Goal: Transaction & Acquisition: Book appointment/travel/reservation

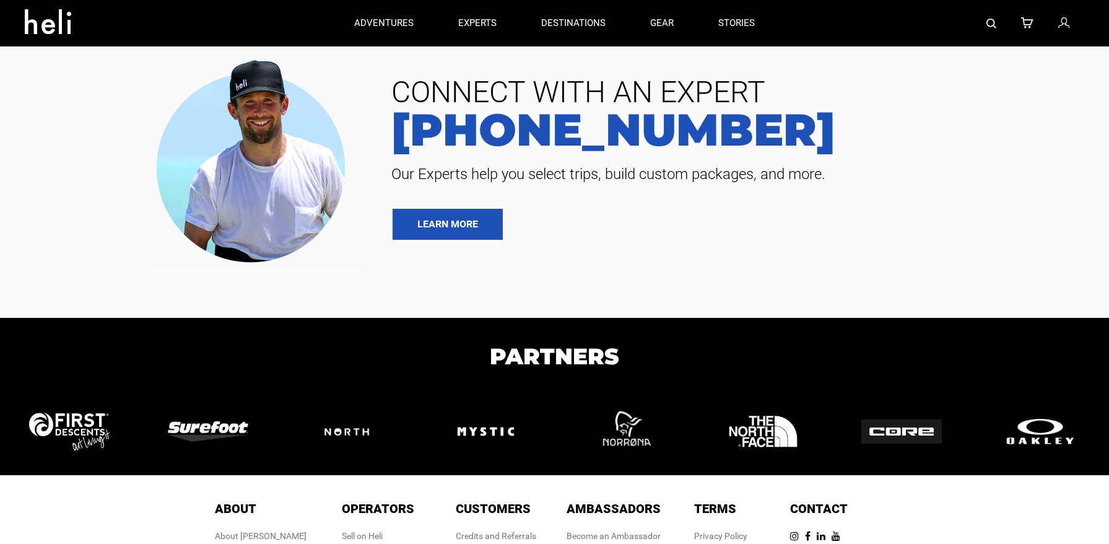
type input "Heli Skiing"
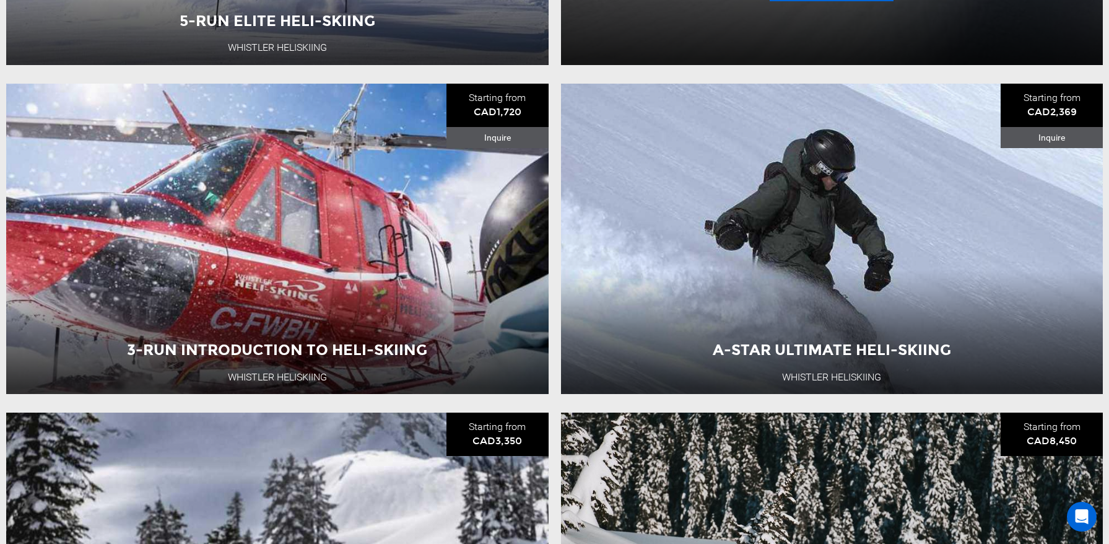
scroll to position [493, 0]
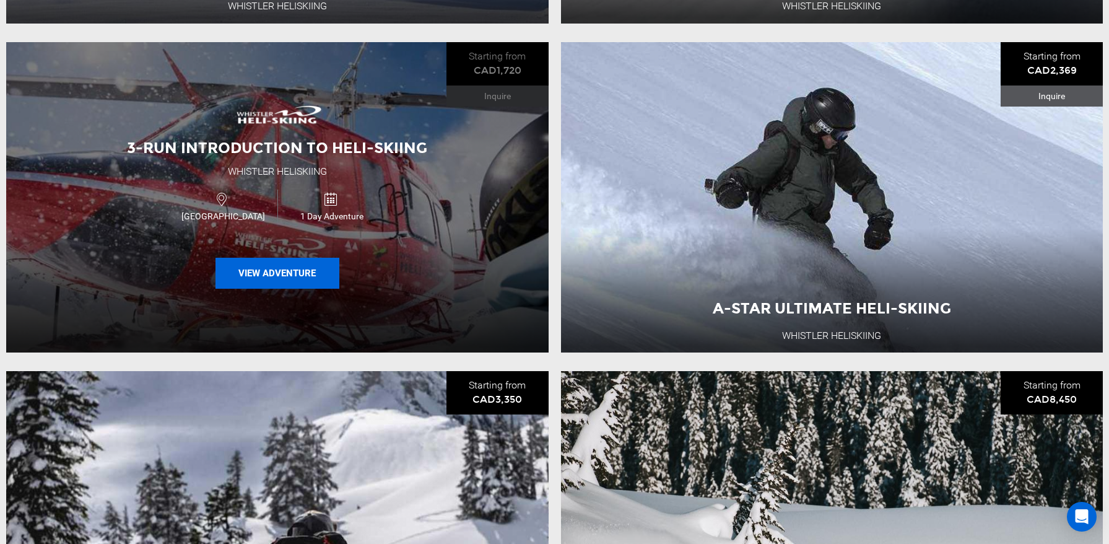
click at [308, 268] on button "View Adventure" at bounding box center [278, 273] width 124 height 31
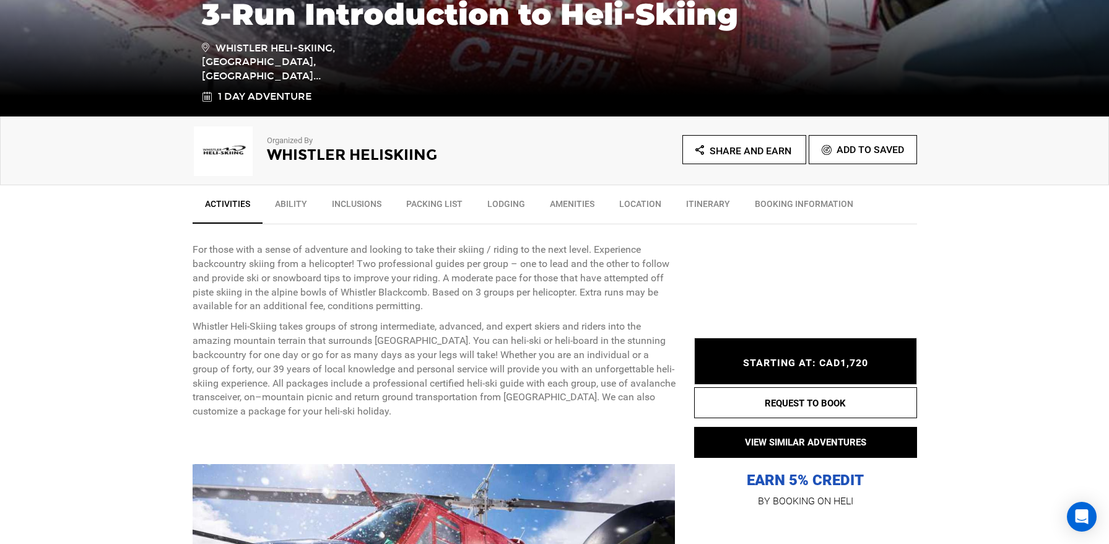
scroll to position [303, 0]
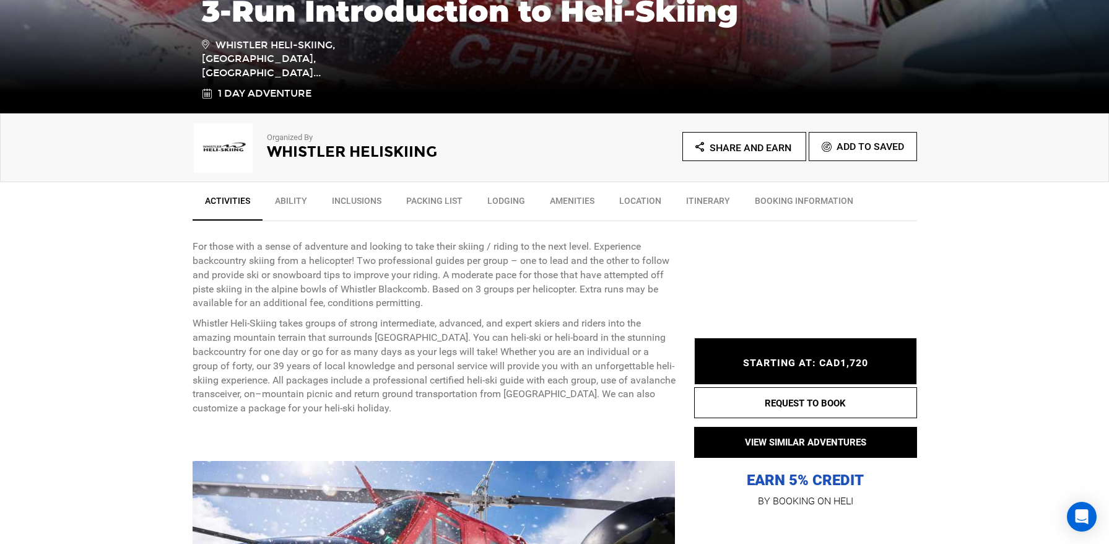
type input "Heli Skiing"
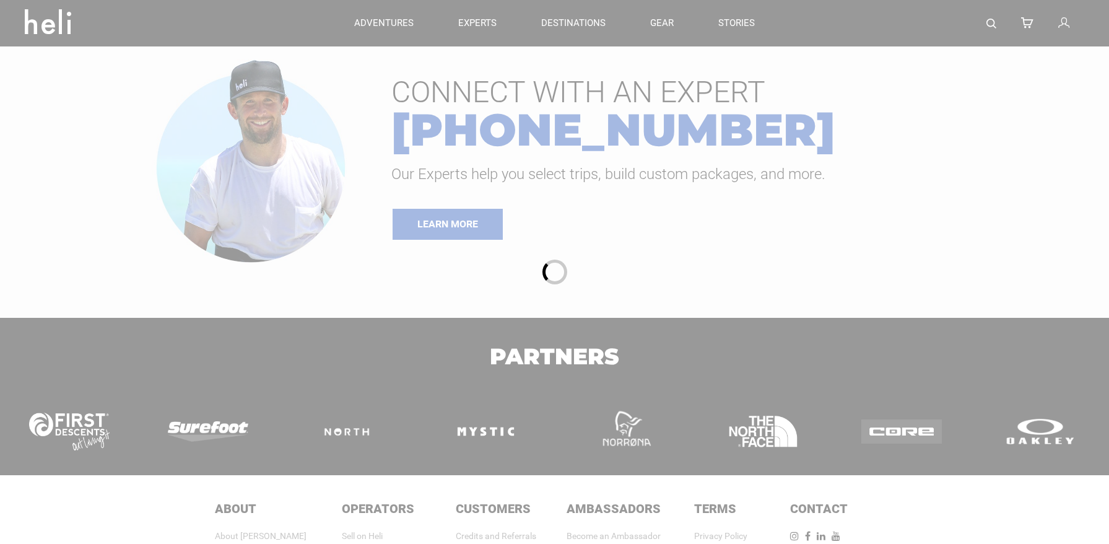
type input "Heli Skiing"
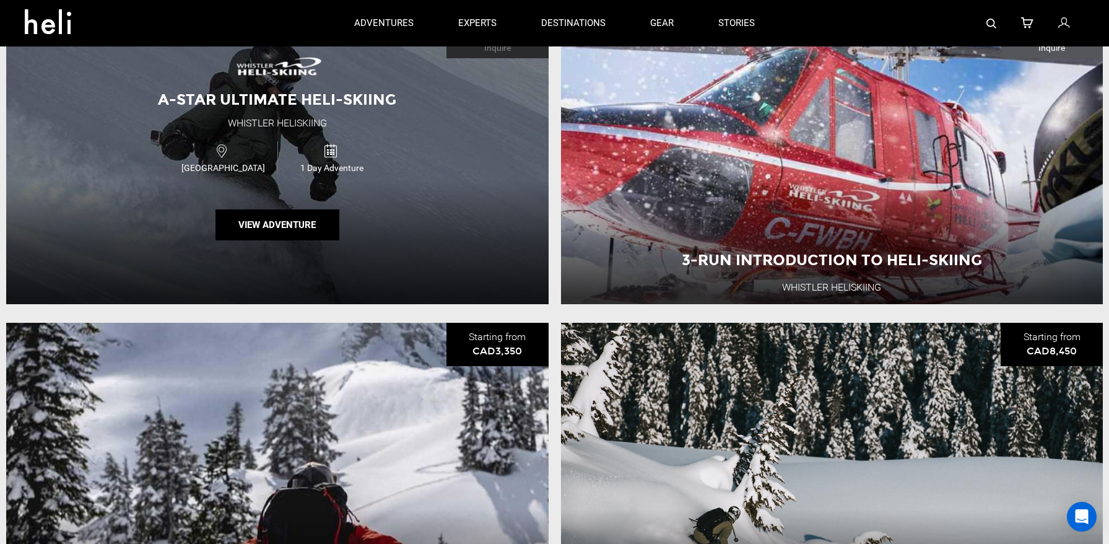
scroll to position [478, 0]
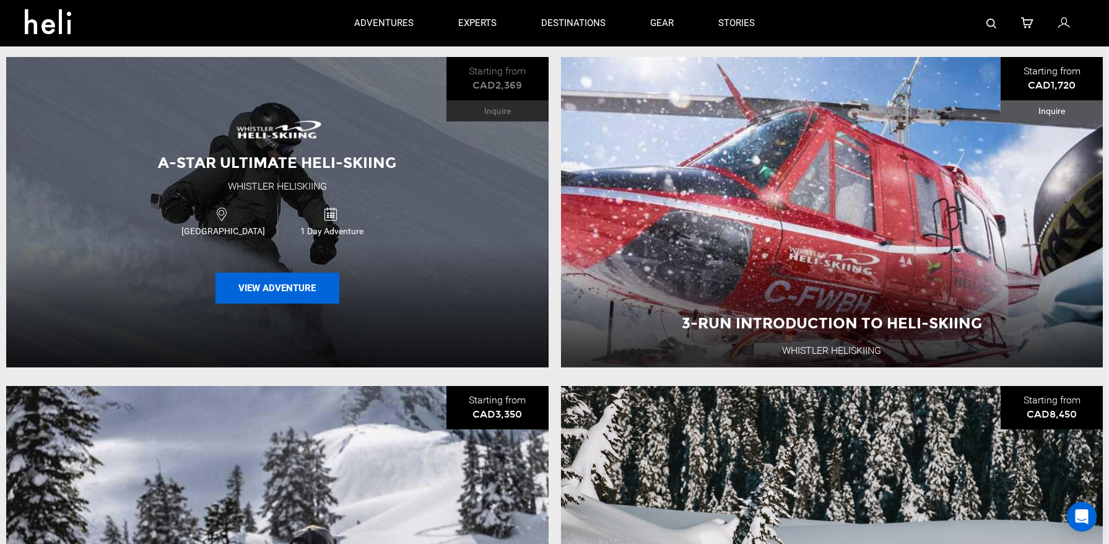
click at [300, 280] on button "View Adventure" at bounding box center [278, 287] width 124 height 31
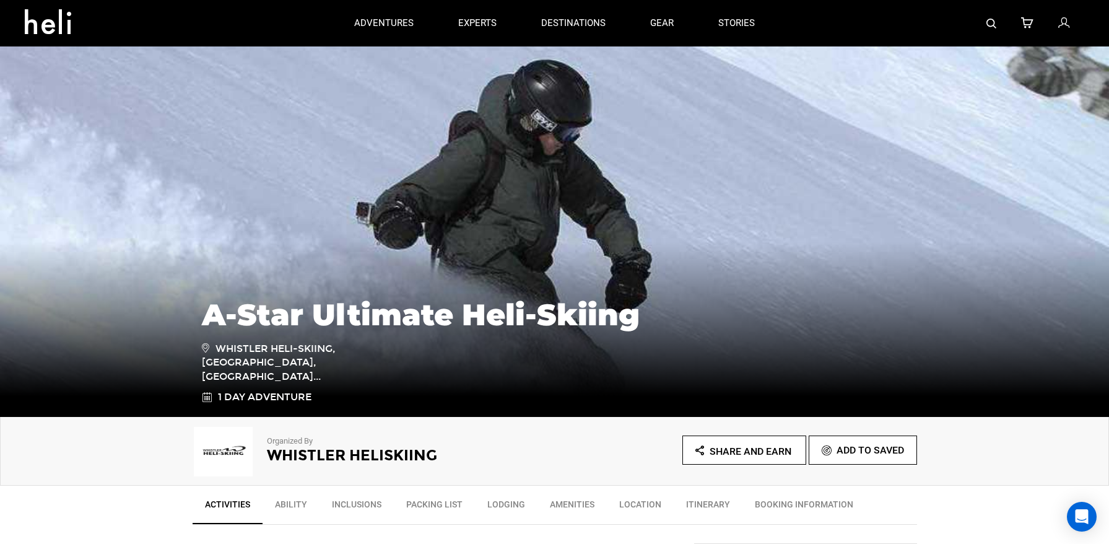
type input "Heli Skiing"
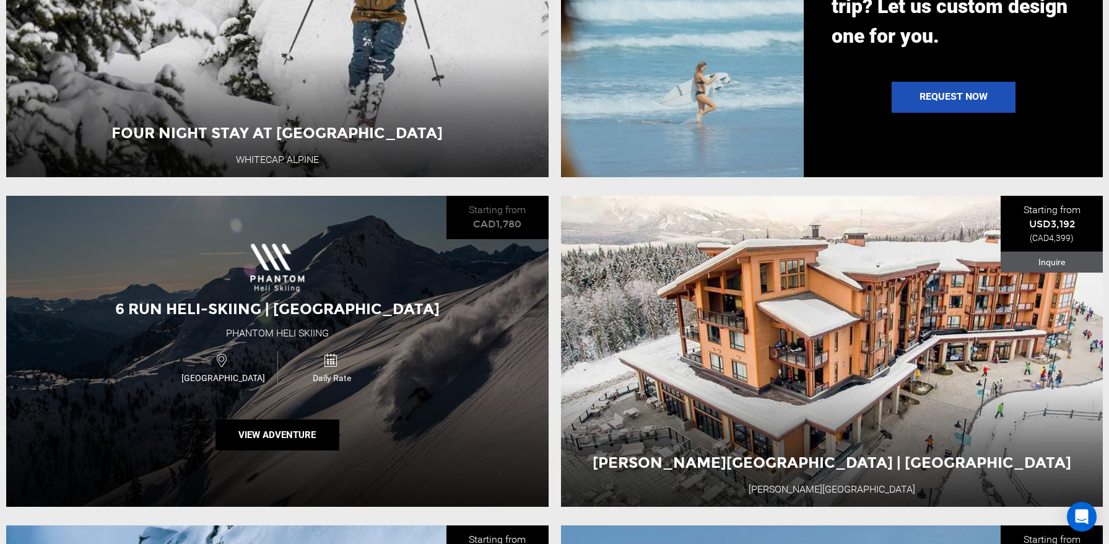
scroll to position [1332, 0]
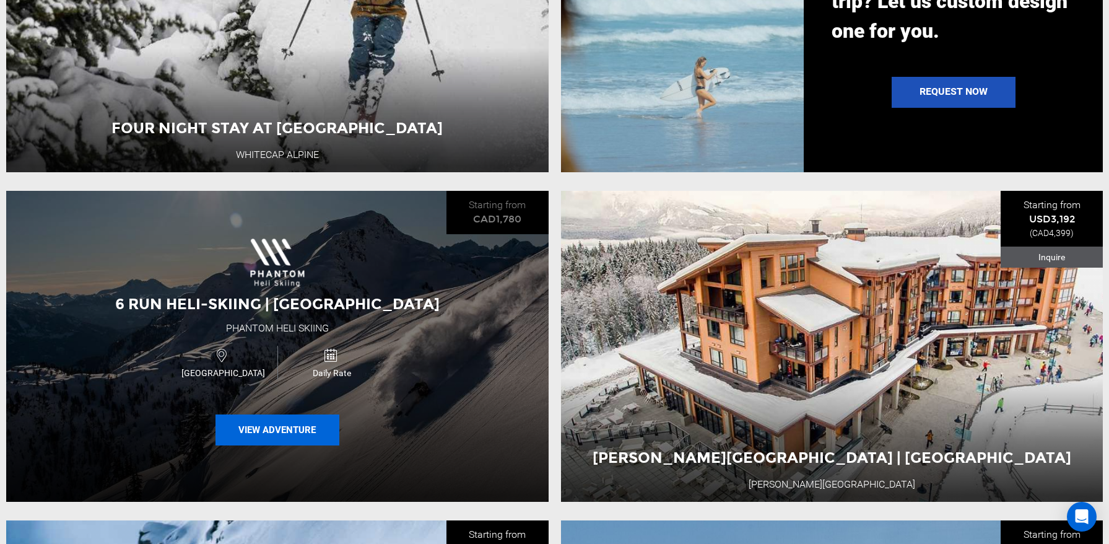
click at [286, 434] on button "View Adventure" at bounding box center [278, 429] width 124 height 31
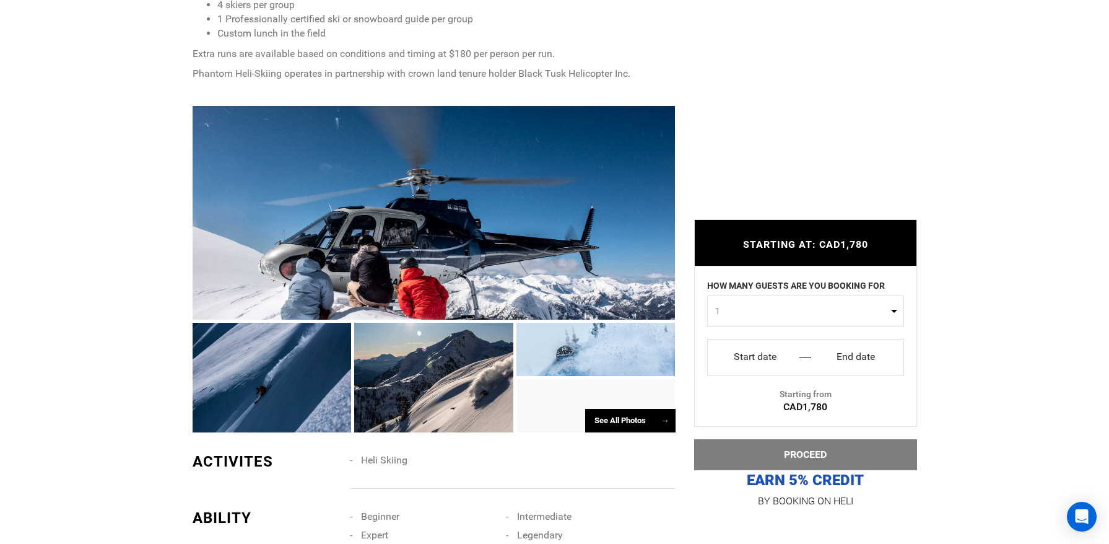
scroll to position [658, 0]
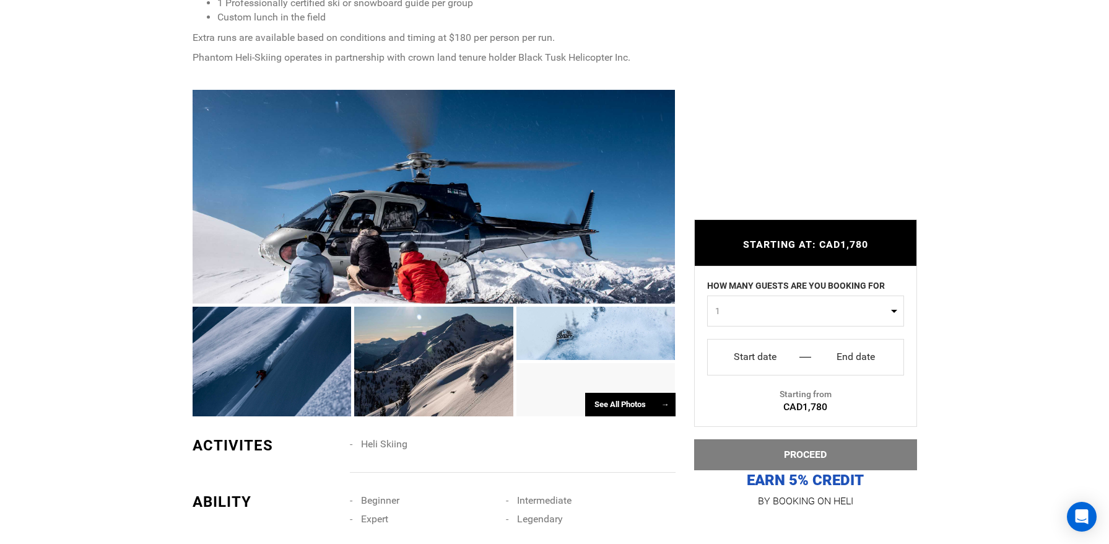
click at [765, 353] on input "Start date" at bounding box center [755, 357] width 77 height 20
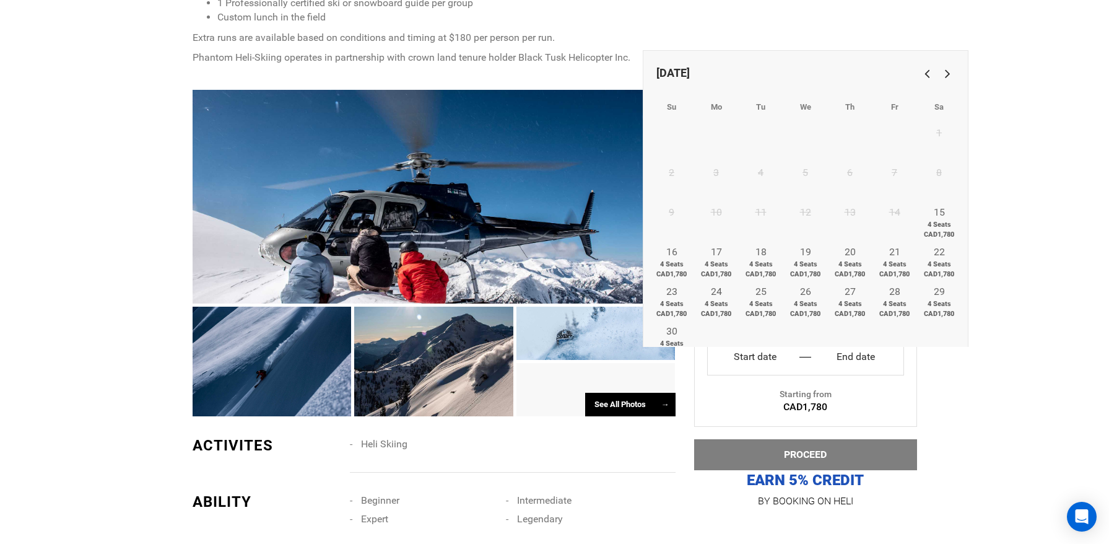
scroll to position [0, 0]
click at [952, 77] on link "Next" at bounding box center [945, 73] width 20 height 20
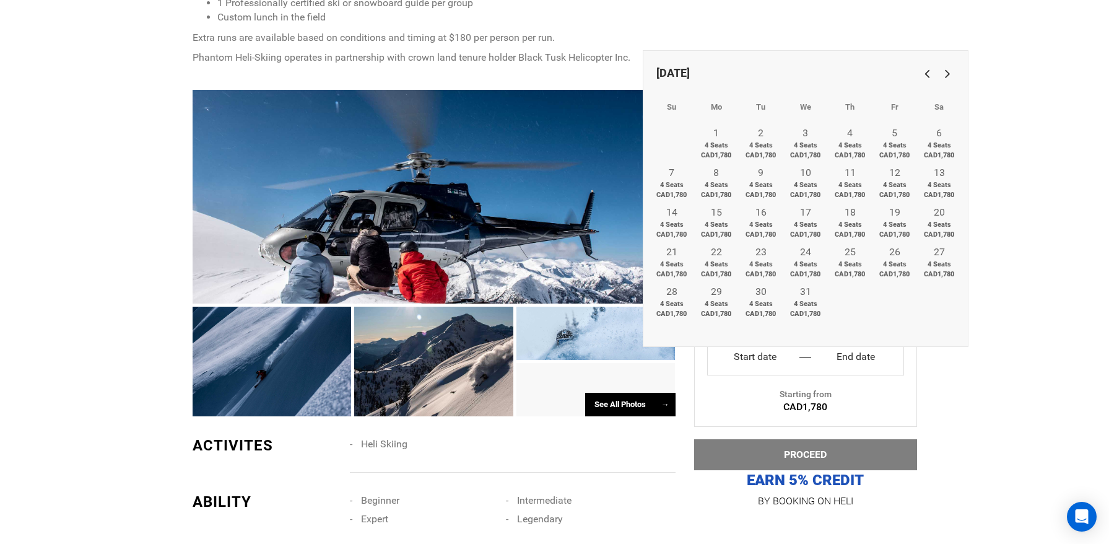
click at [952, 77] on link "Next" at bounding box center [945, 73] width 20 height 20
click at [920, 79] on link "Previous" at bounding box center [925, 73] width 20 height 20
click at [928, 76] on link "Previous" at bounding box center [925, 73] width 20 height 20
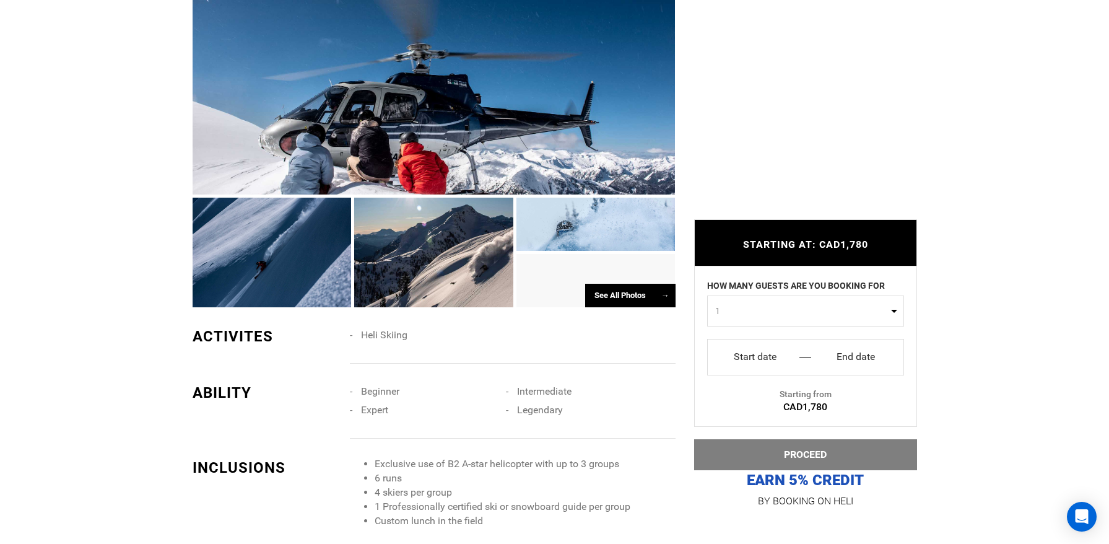
scroll to position [791, 0]
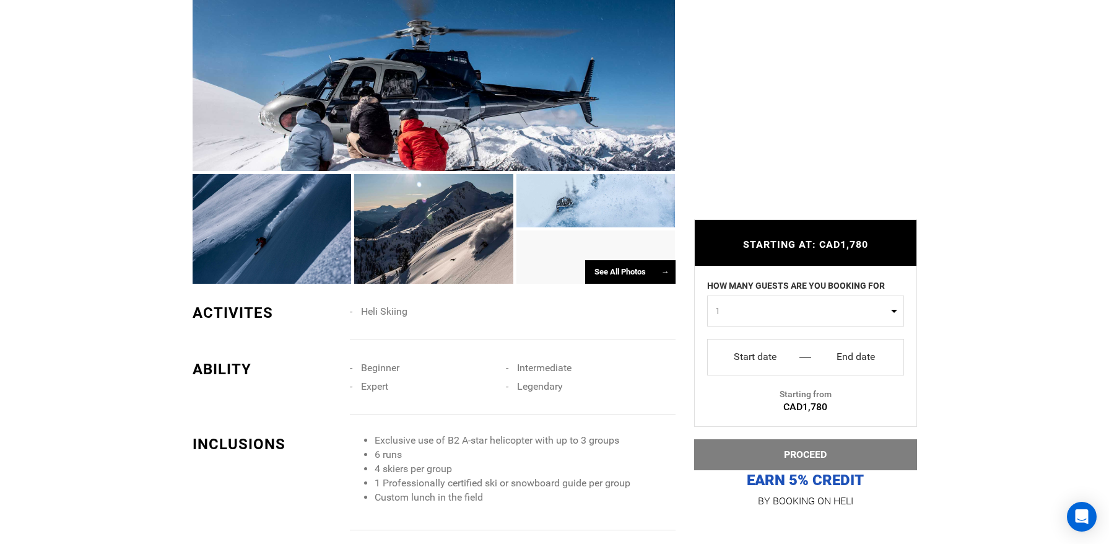
click at [505, 406] on div "Beginner Intermediate Expert Legendary" at bounding box center [517, 387] width 334 height 56
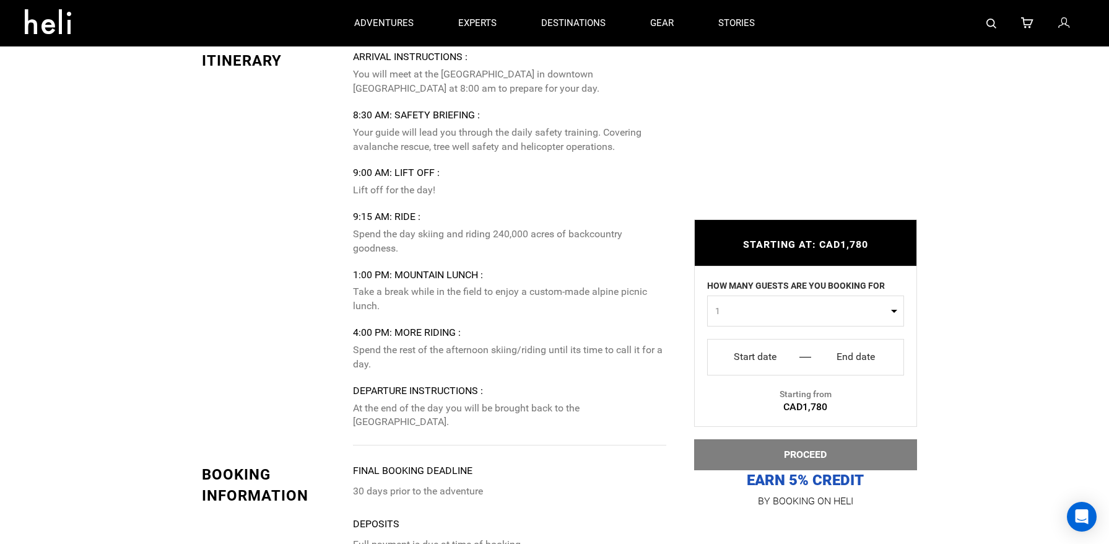
scroll to position [1920, 0]
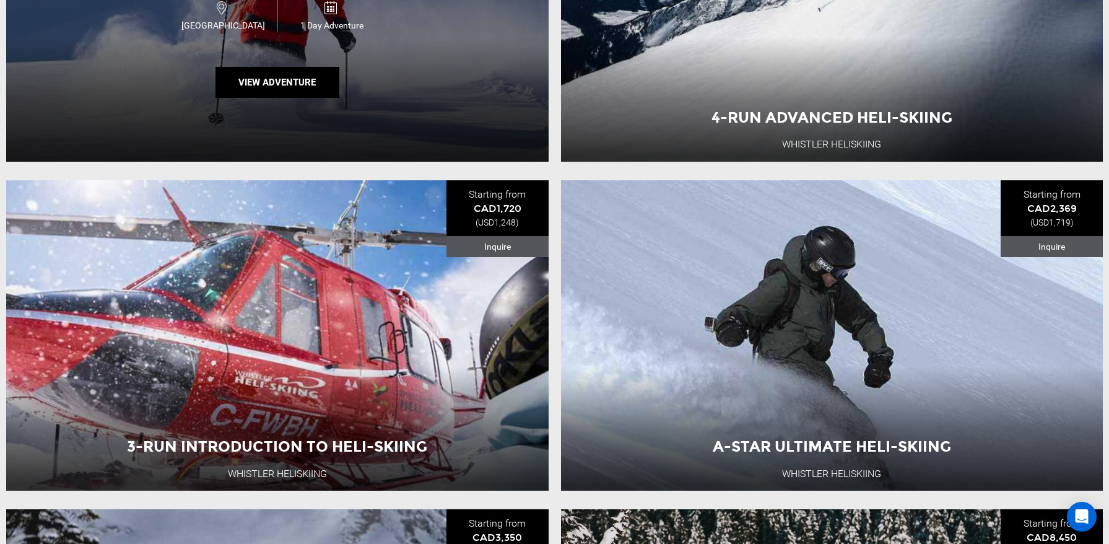
scroll to position [357, 0]
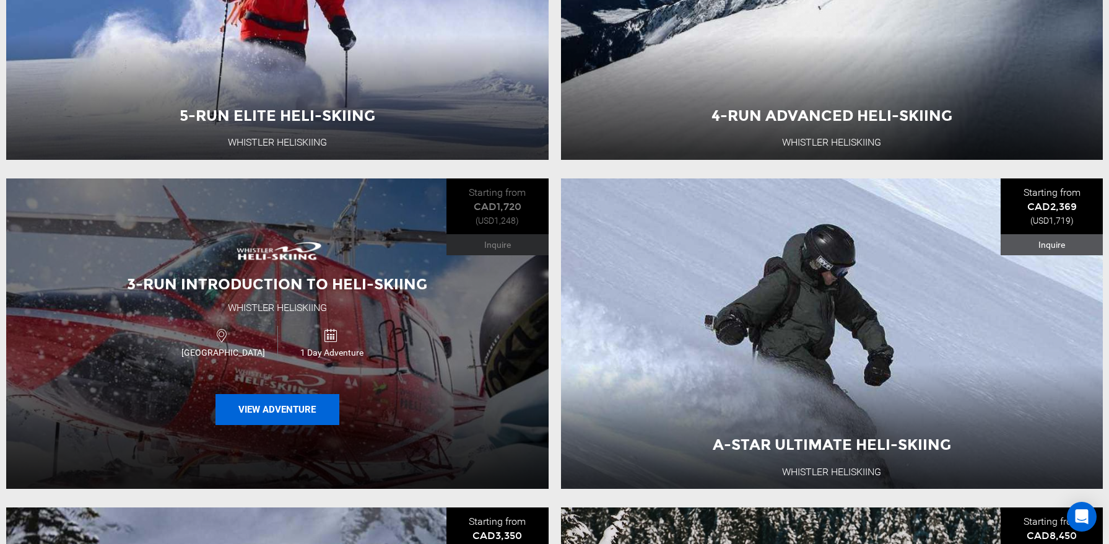
click at [290, 414] on button "View Adventure" at bounding box center [278, 409] width 124 height 31
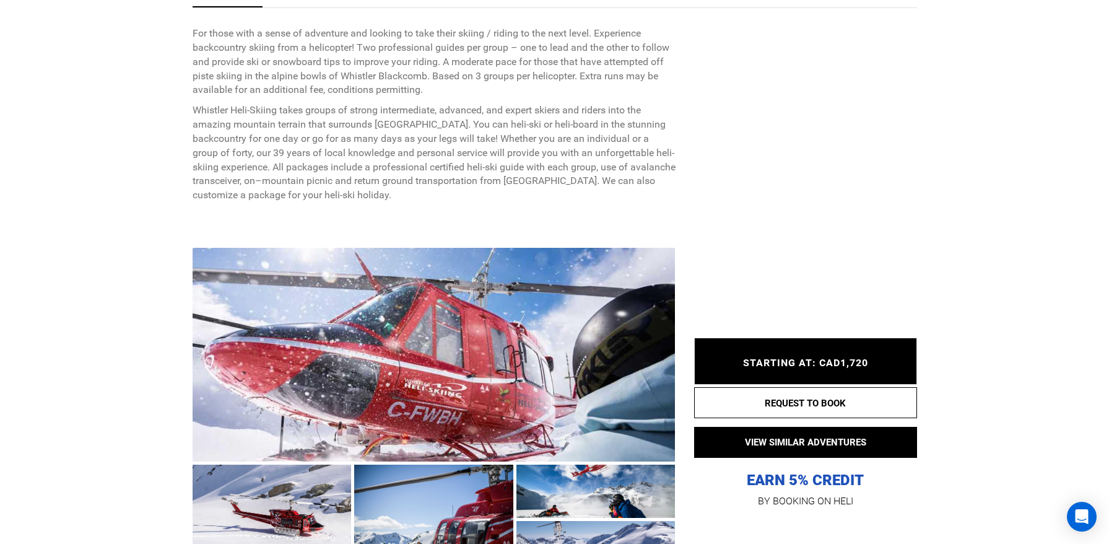
scroll to position [518, 0]
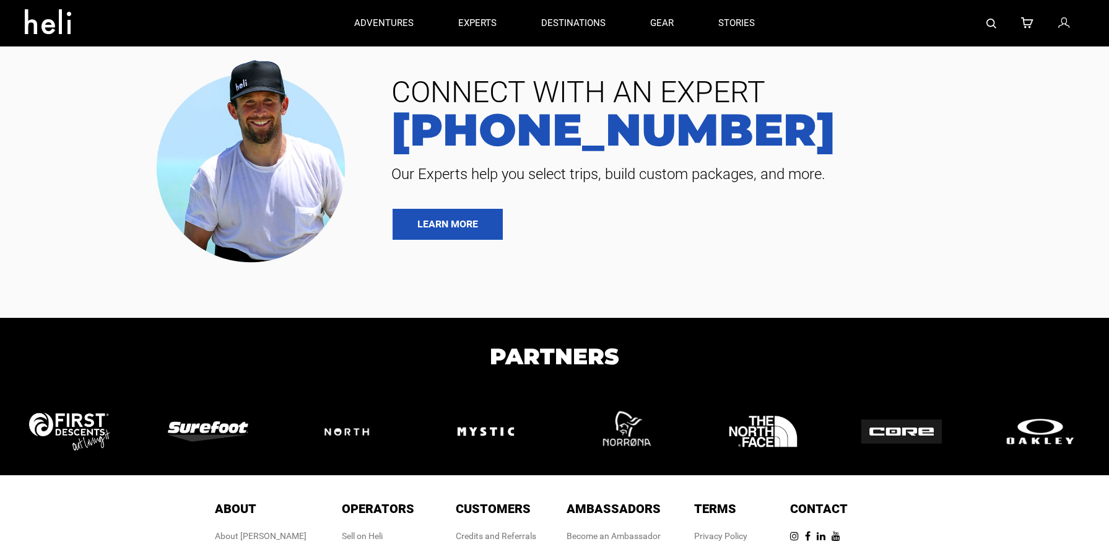
type input "Heli Skiing"
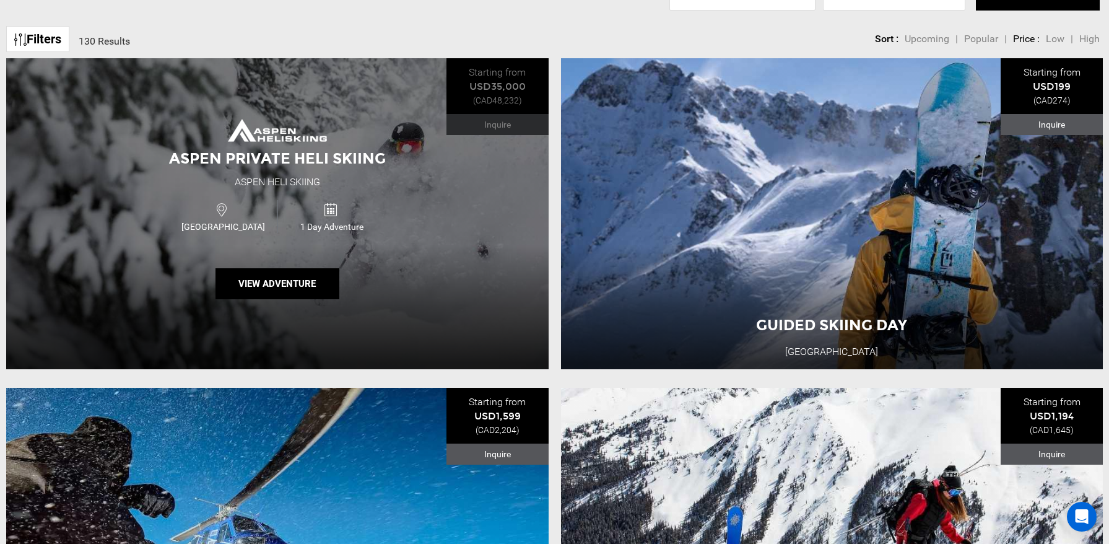
scroll to position [177, 0]
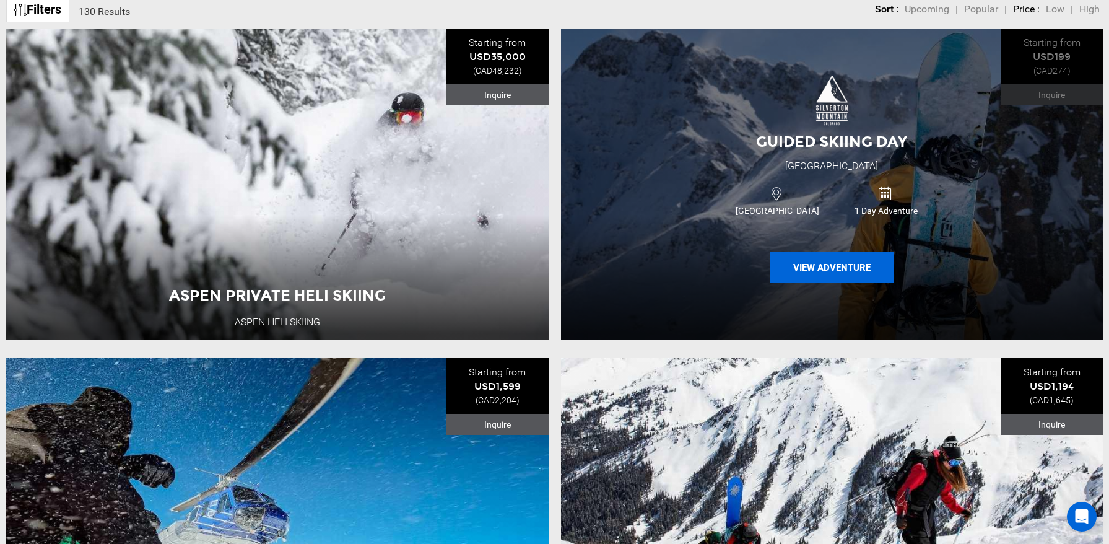
click at [830, 271] on button "View Adventure" at bounding box center [832, 267] width 124 height 31
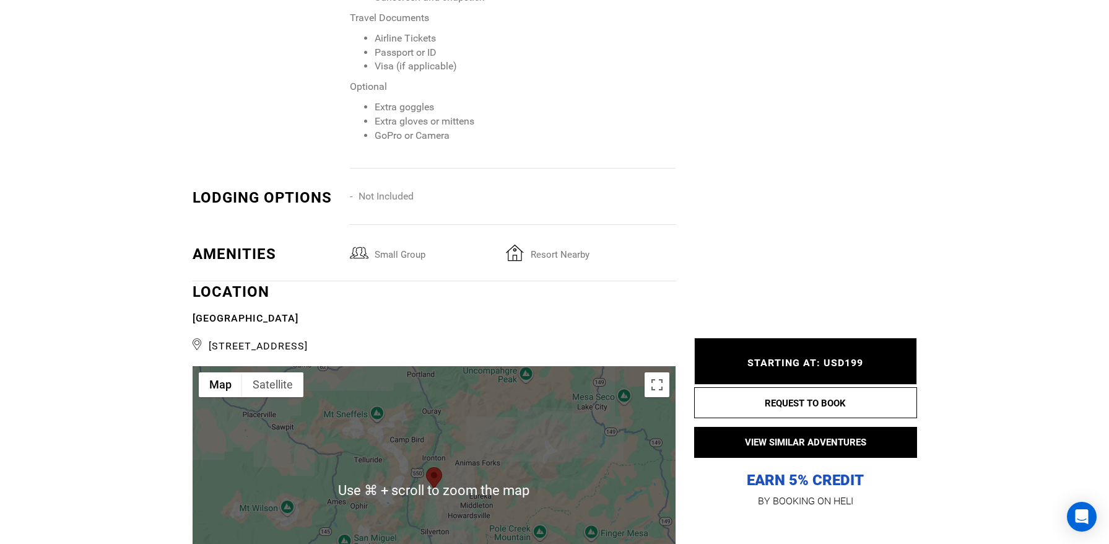
scroll to position [1786, 0]
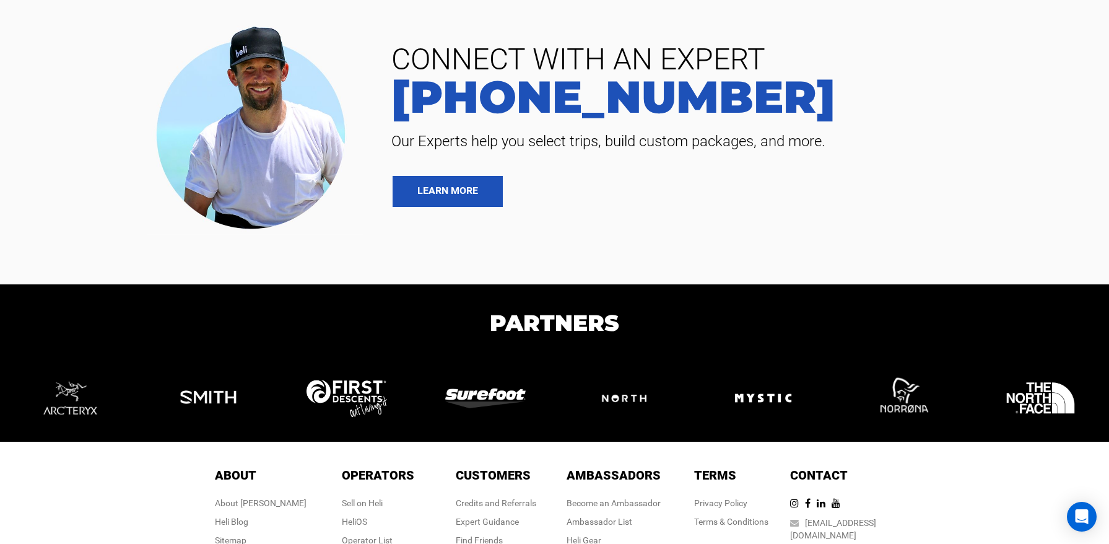
scroll to position [3969, 0]
